Goal: Transaction & Acquisition: Book appointment/travel/reservation

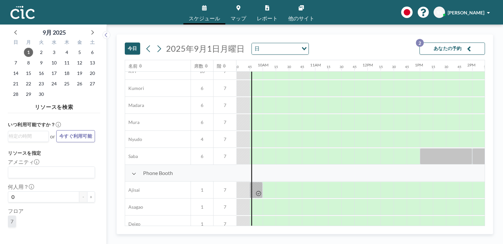
scroll to position [0, 498]
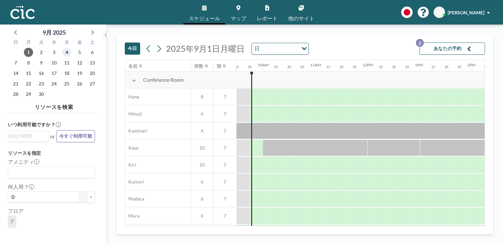
click at [69, 49] on span "4" at bounding box center [66, 52] width 9 height 9
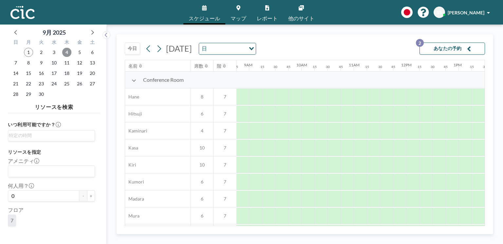
scroll to position [0, 463]
click at [232, 12] on link "マップ" at bounding box center [238, 12] width 26 height 25
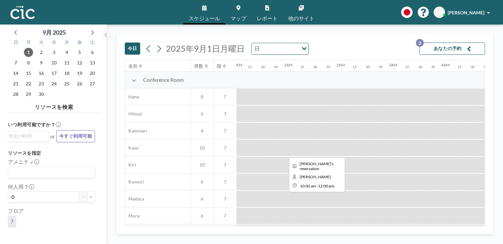
scroll to position [0, 498]
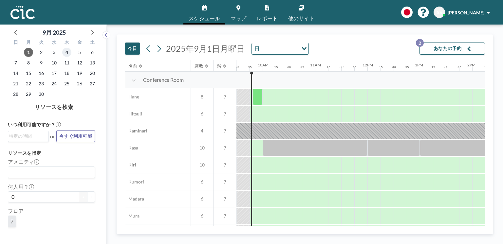
click at [69, 50] on span "4" at bounding box center [66, 52] width 9 height 9
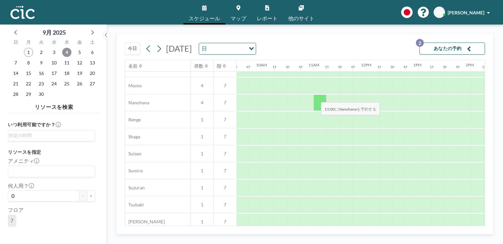
scroll to position [460, 499]
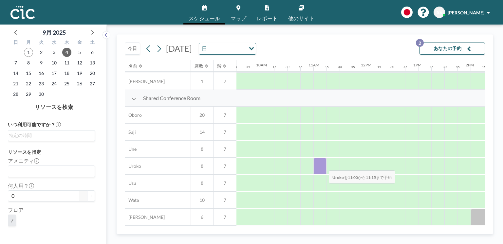
click at [324, 167] on div at bounding box center [319, 166] width 13 height 16
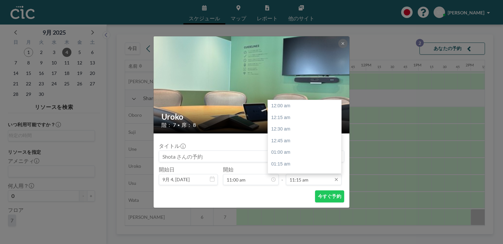
scroll to position [524, 0]
click at [287, 163] on div "12:30 pm" at bounding box center [305, 165] width 75 height 12
type input "12:30 pm"
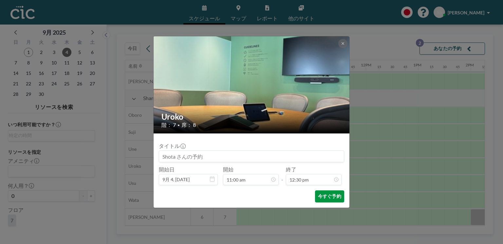
click at [328, 194] on button "今すぐ予約" at bounding box center [329, 197] width 29 height 12
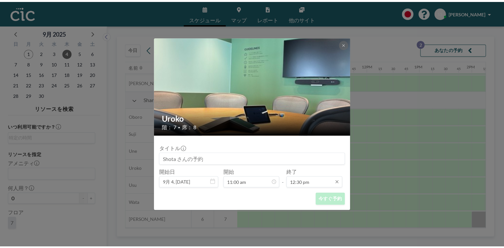
scroll to position [583, 0]
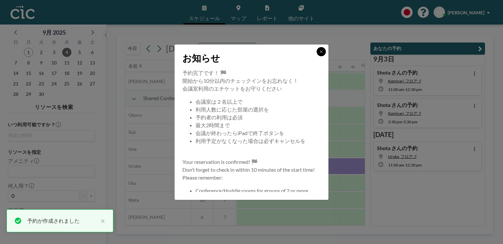
click at [320, 48] on button at bounding box center [321, 51] width 9 height 9
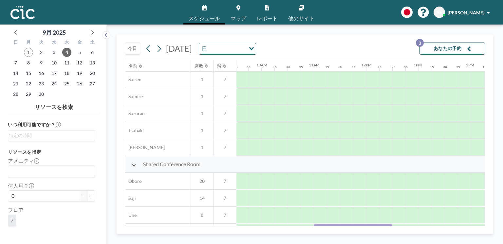
scroll to position [460, 499]
